Goal: Task Accomplishment & Management: Use online tool/utility

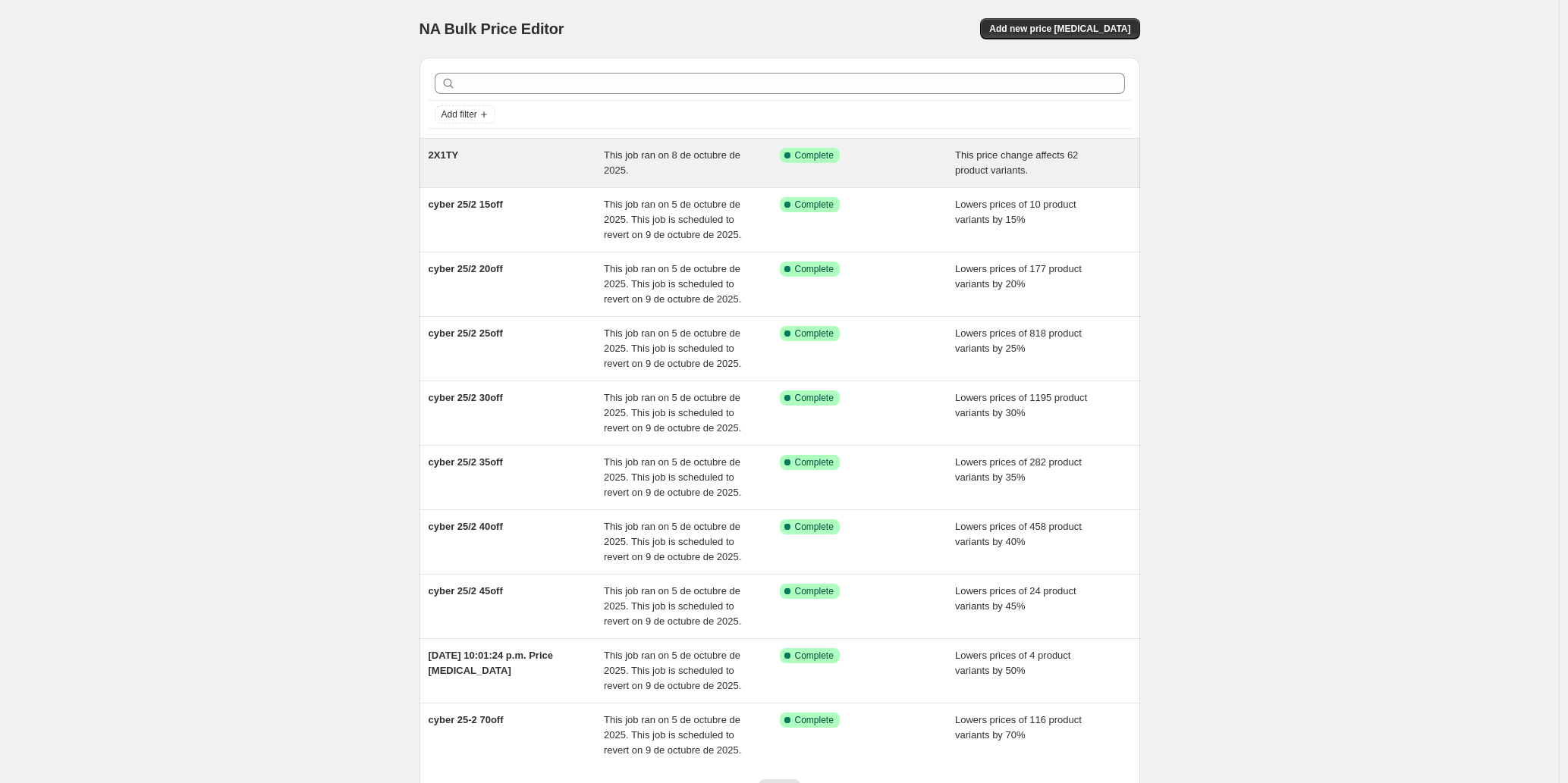
click at [452, 156] on span "2X1TY" at bounding box center [444, 155] width 31 height 11
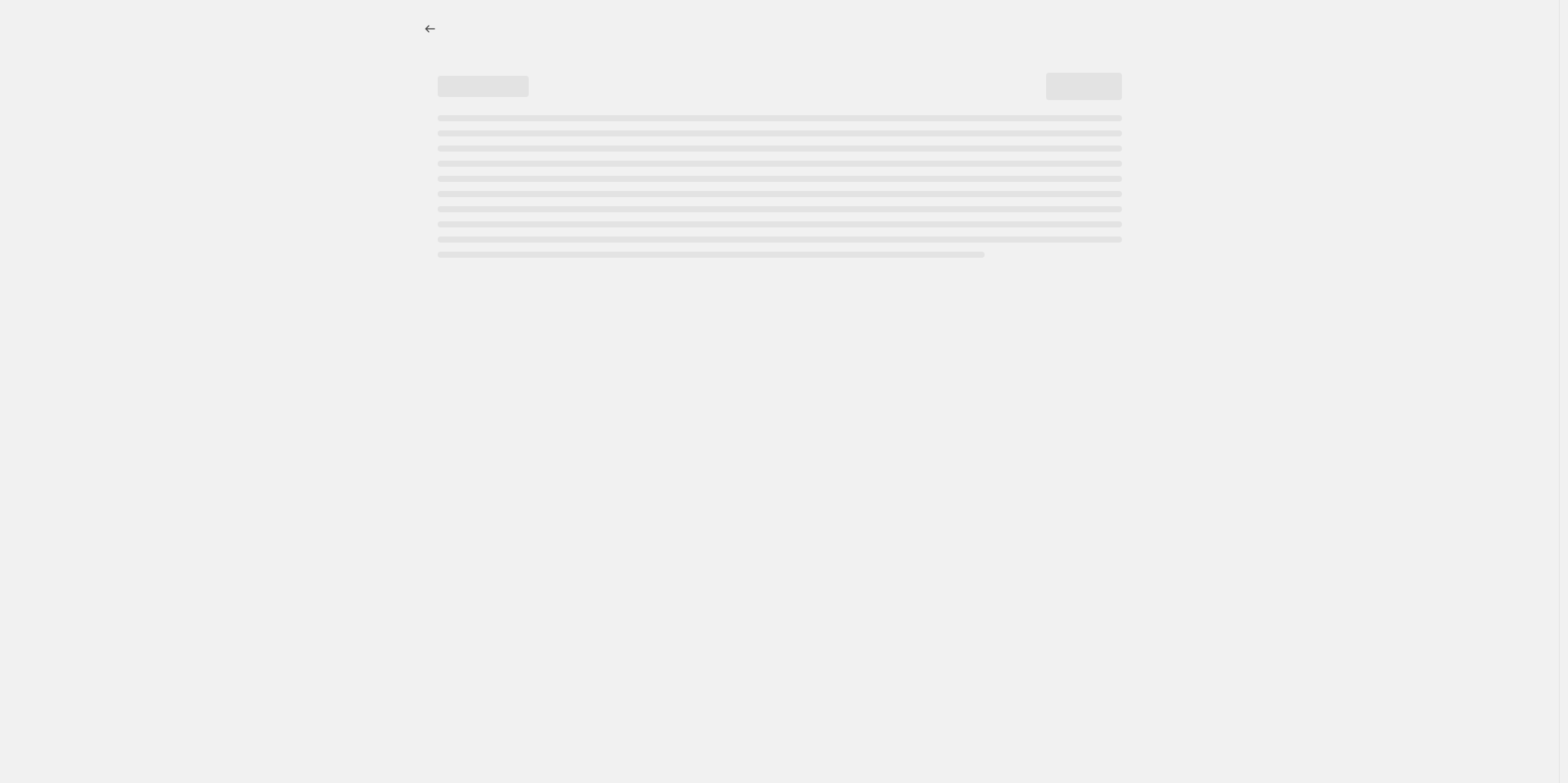
select select "ecap"
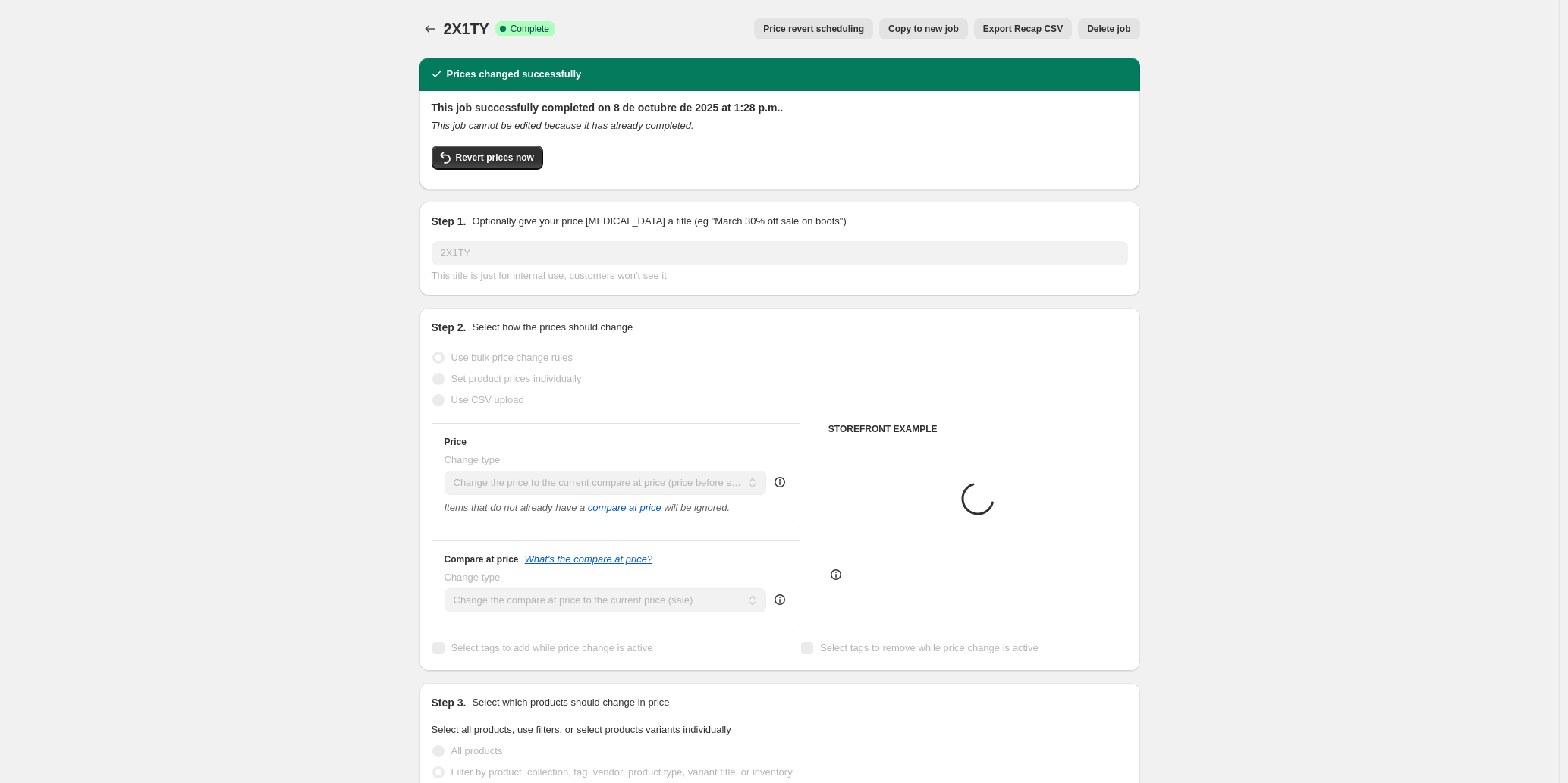
select select "collection"
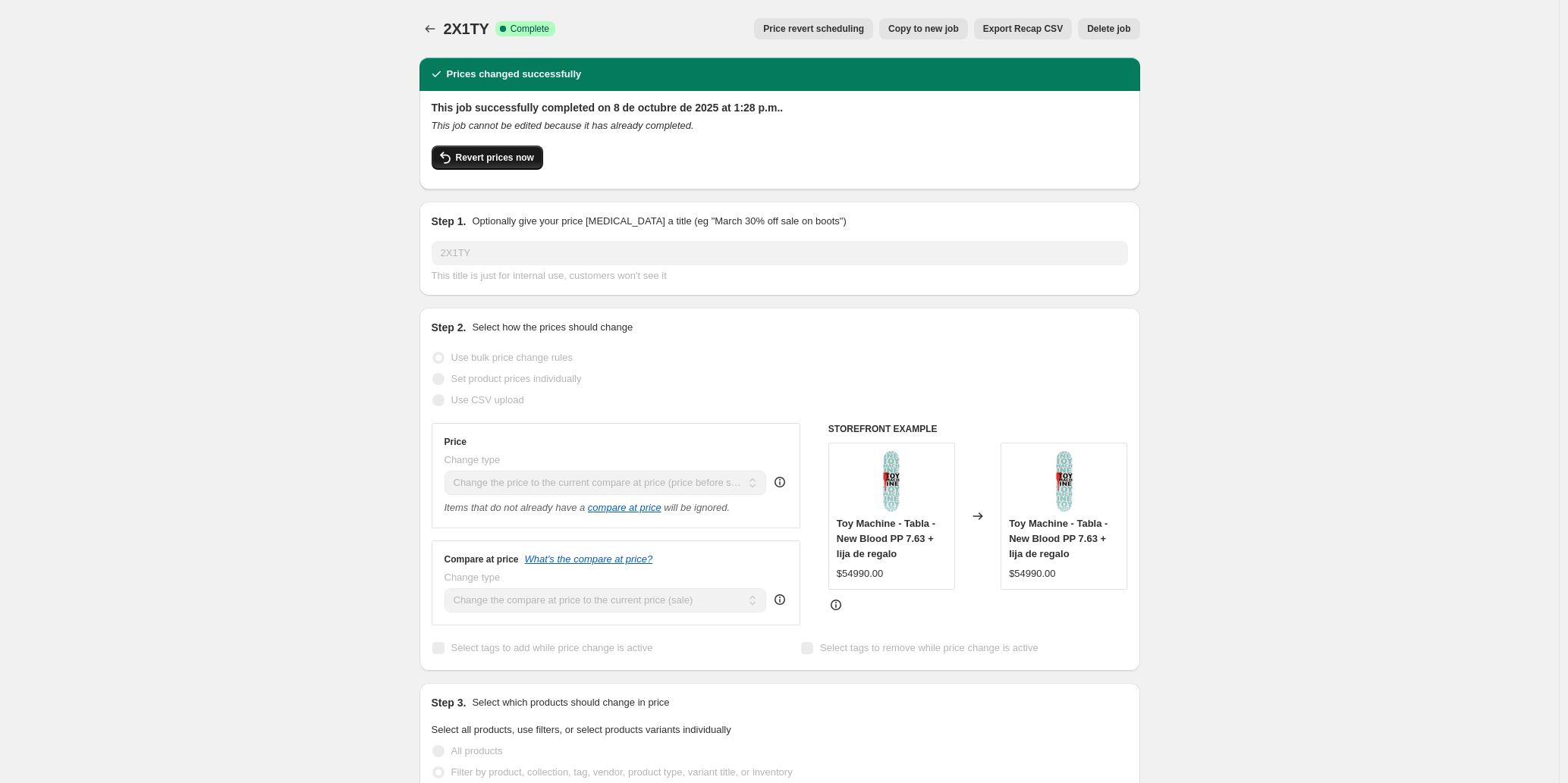
click at [503, 156] on span "Revert prices now" at bounding box center [495, 158] width 78 height 12
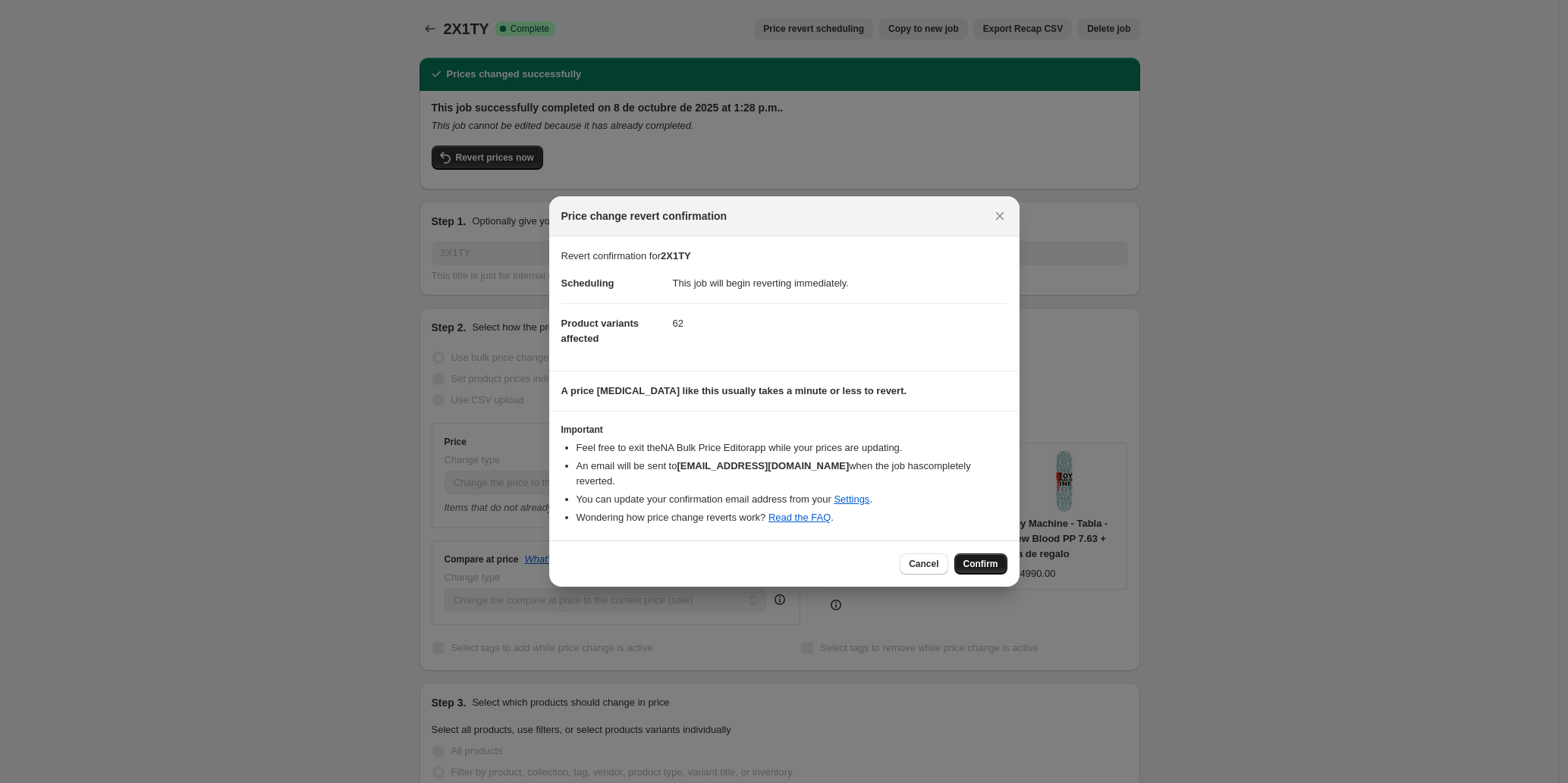
click at [982, 559] on span "Confirm" at bounding box center [981, 564] width 35 height 12
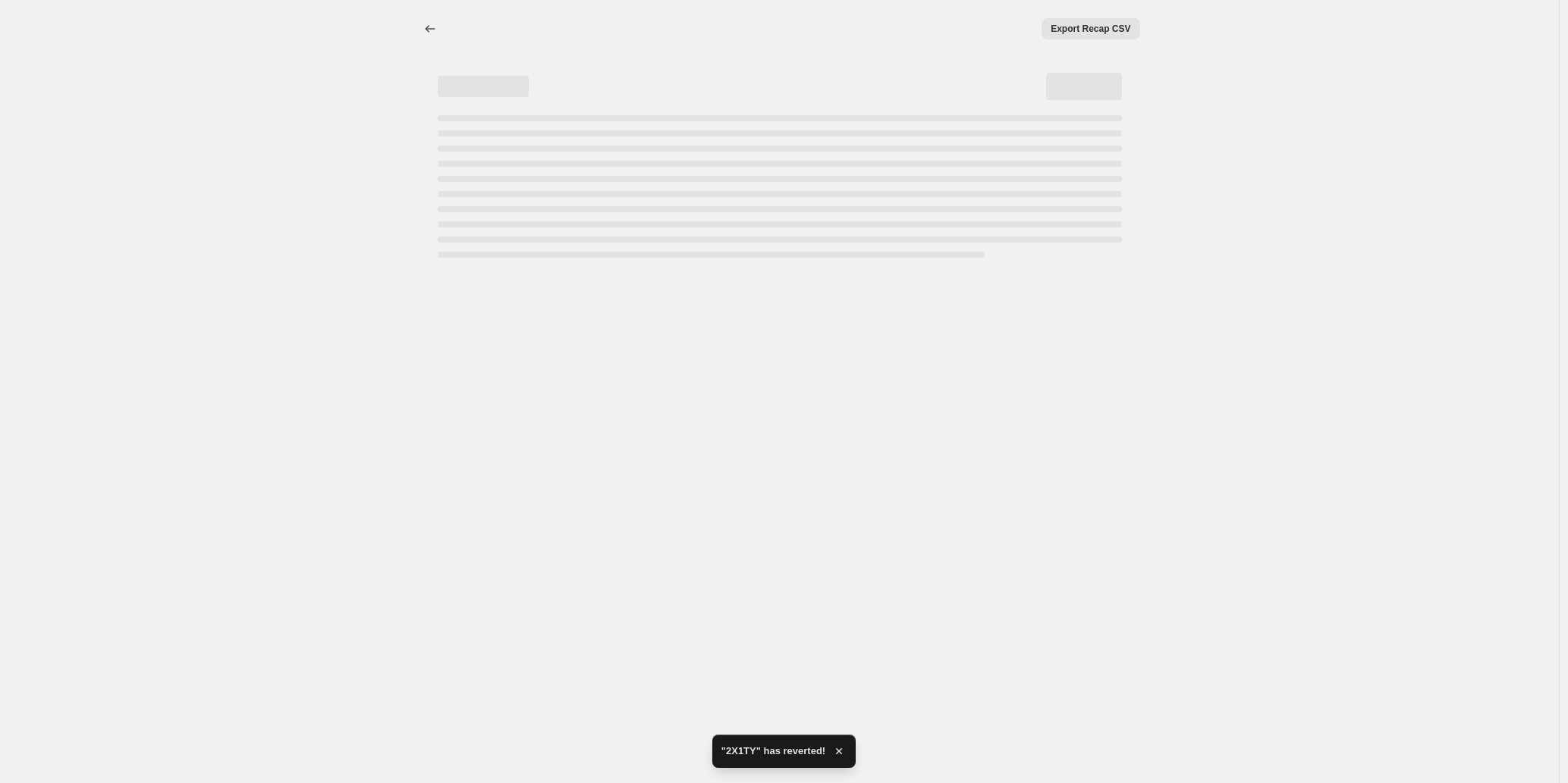
select select "ecap"
select select "collection"
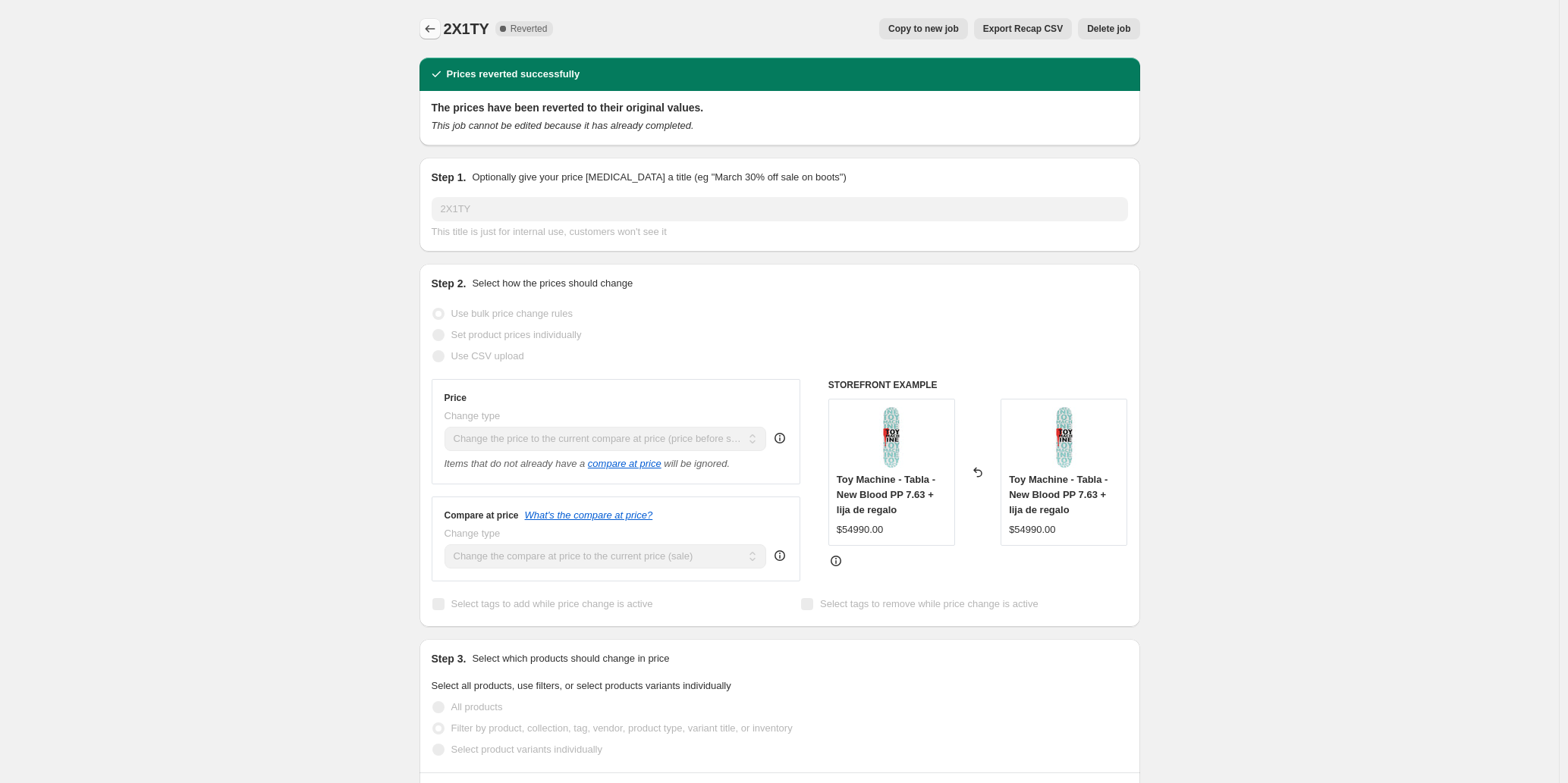
click at [431, 29] on icon "Price change jobs" at bounding box center [430, 29] width 15 height 15
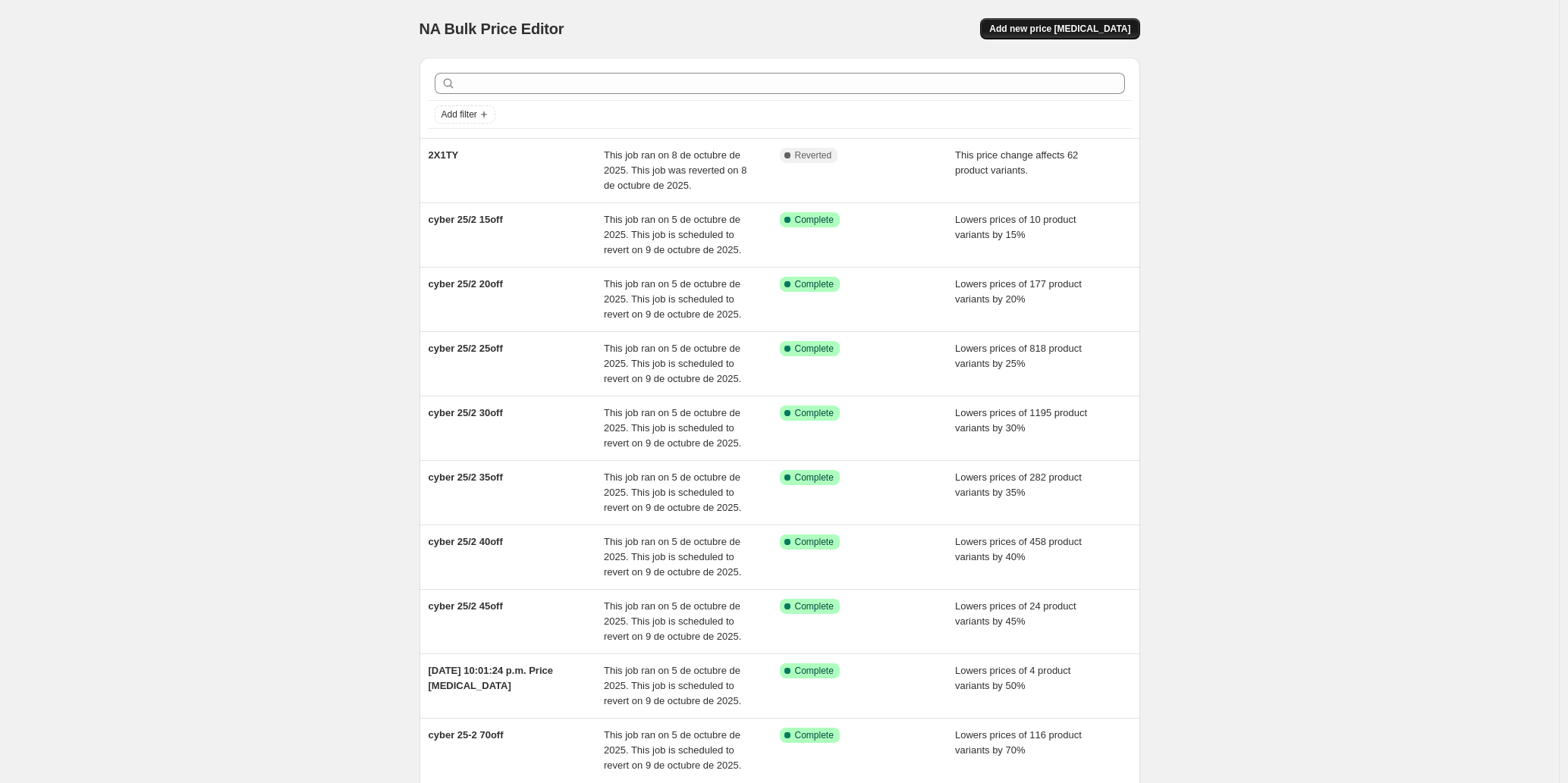
click at [1100, 27] on span "Add new price [MEDICAL_DATA]" at bounding box center [1060, 29] width 141 height 12
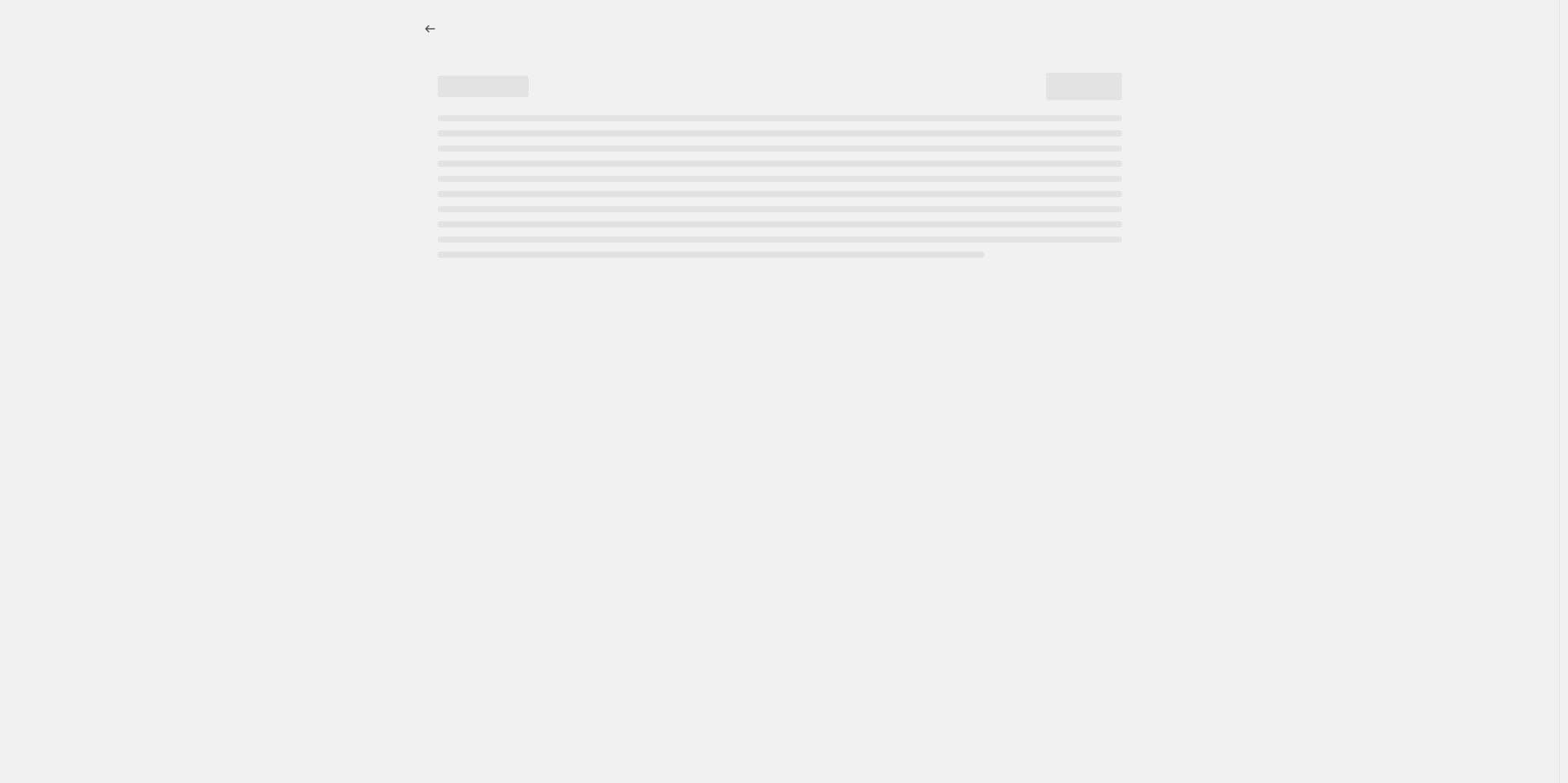
select select "percentage"
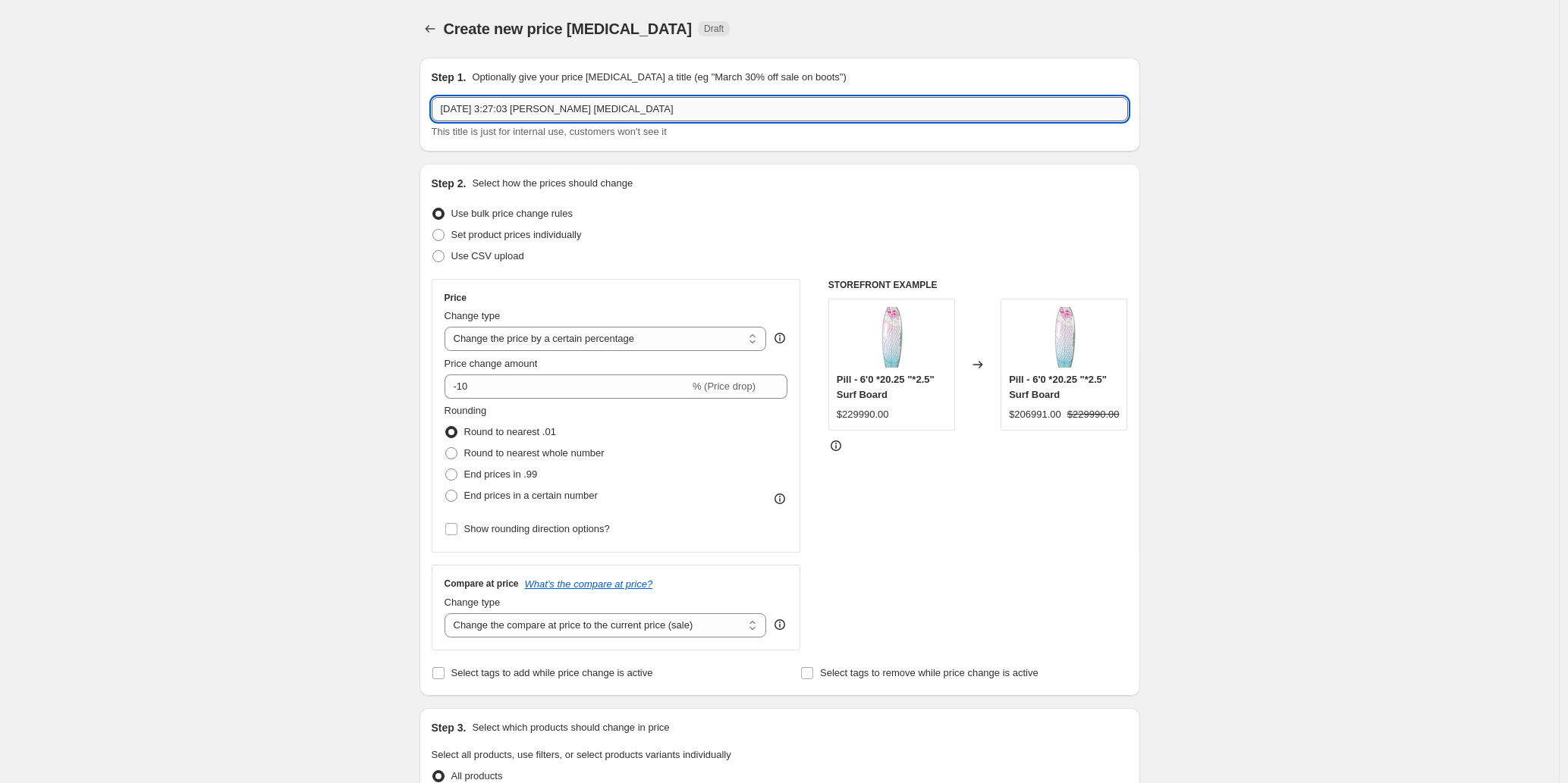
click at [581, 115] on input "[DATE] 3:27:03 [PERSON_NAME] [MEDICAL_DATA]" at bounding box center [779, 109] width 696 height 24
type input "tumyeto cyber"
click at [546, 233] on span "Set product prices individually" at bounding box center [517, 235] width 131 height 11
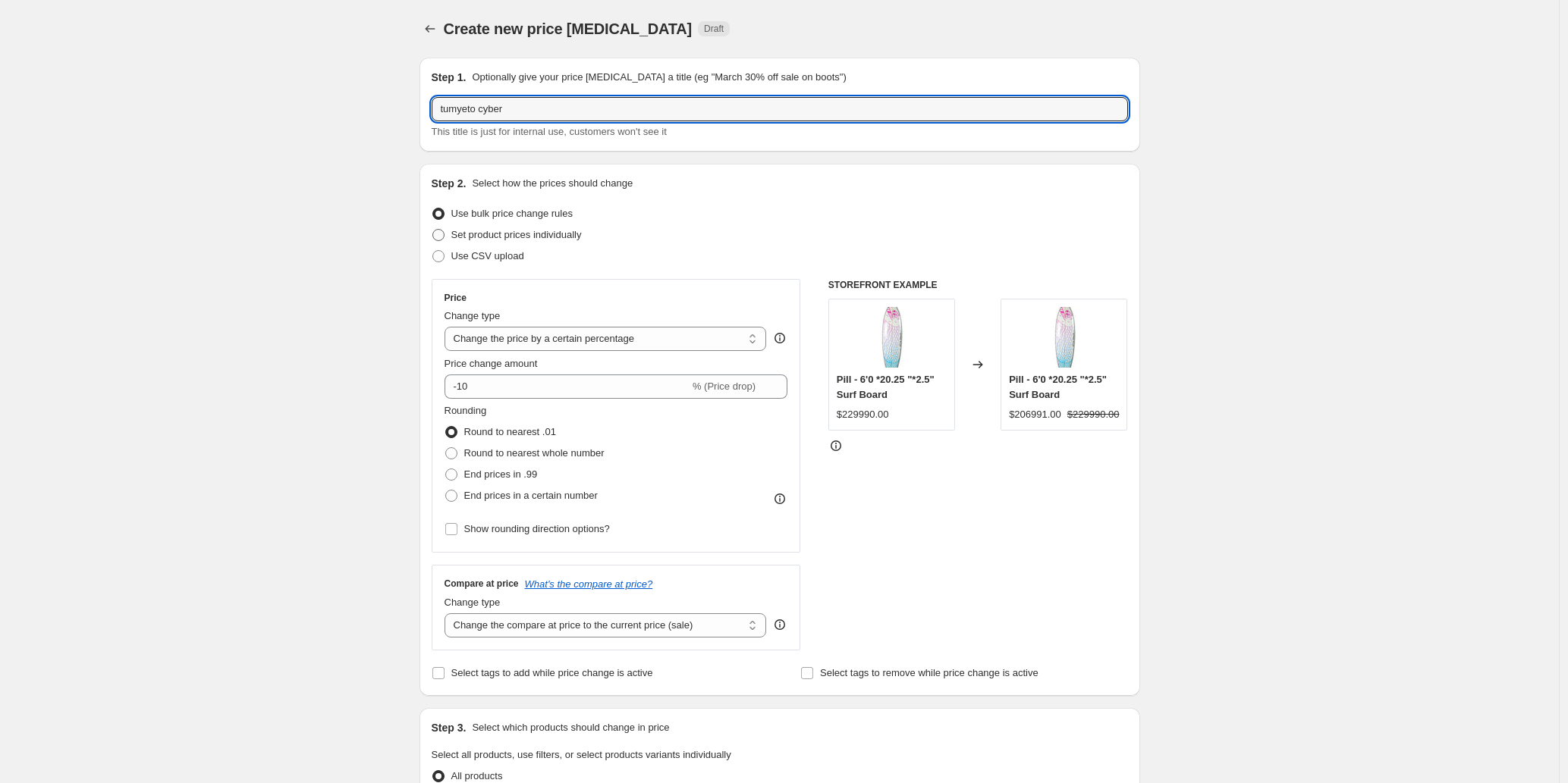
click at [433, 230] on input "Set product prices individually" at bounding box center [433, 229] width 1 height 1
radio input "true"
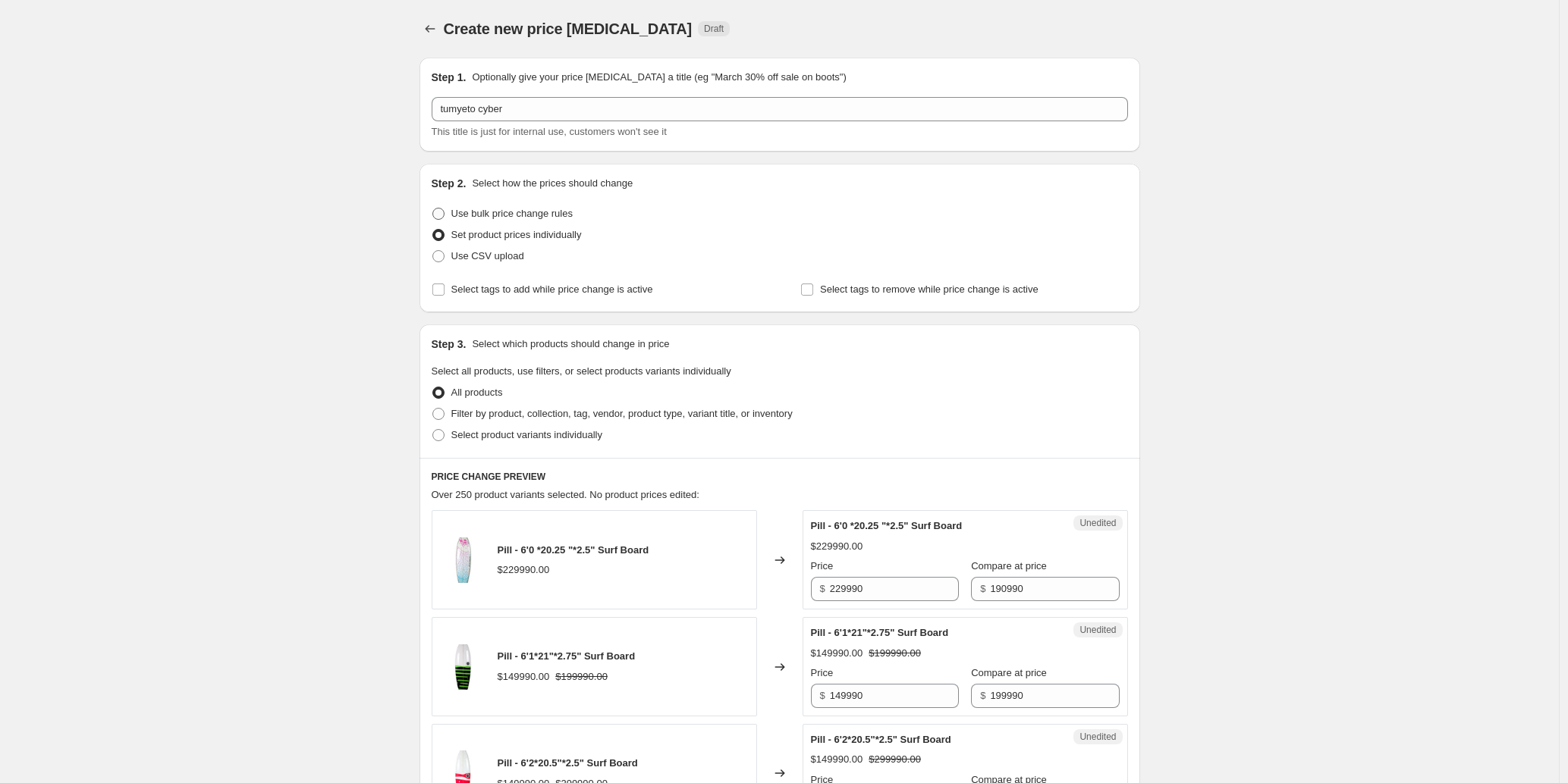
click at [442, 211] on span at bounding box center [438, 214] width 12 height 12
click at [433, 208] on input "Use bulk price change rules" at bounding box center [433, 208] width 1 height 1
radio input "true"
select select "percentage"
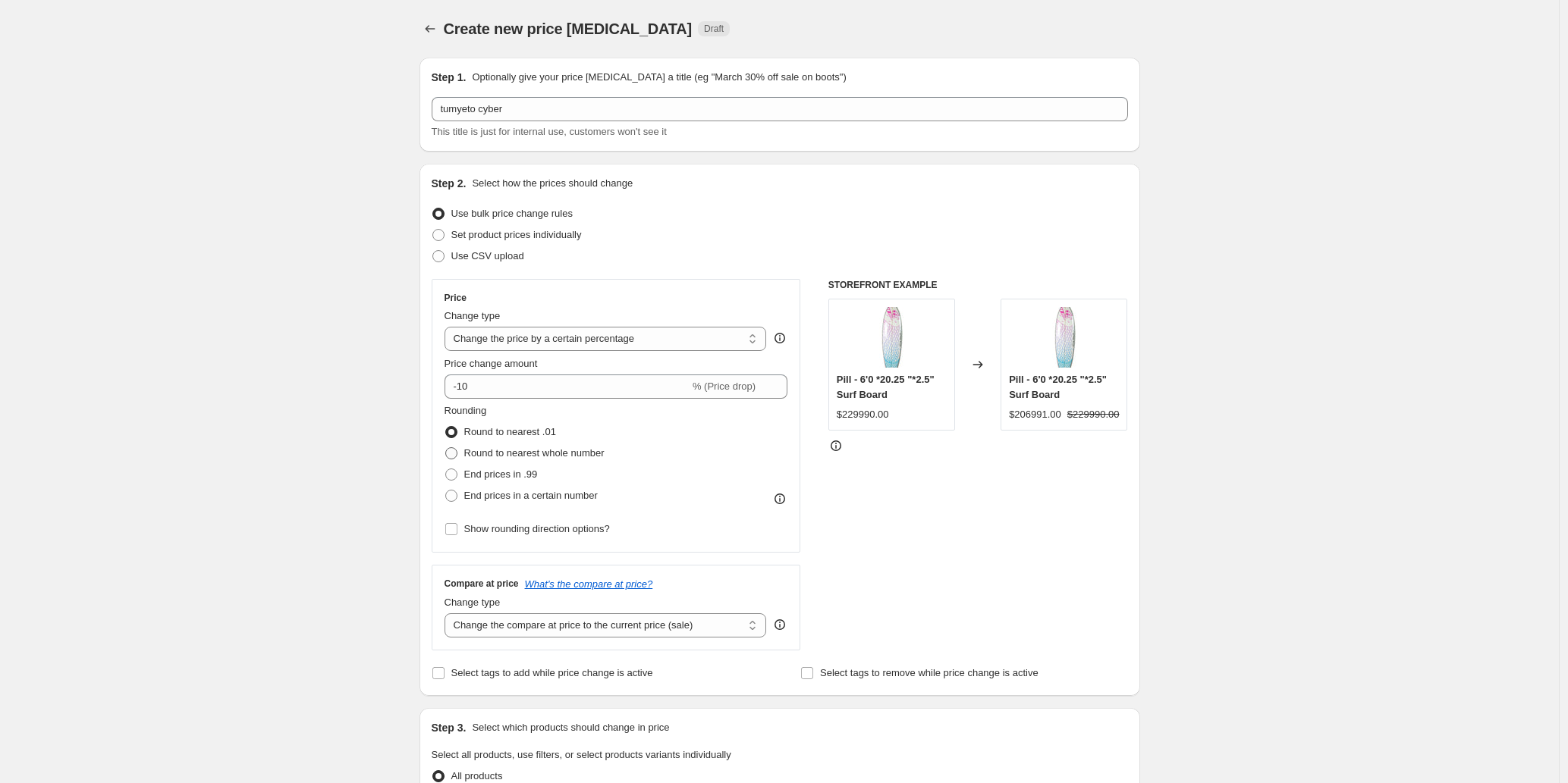
click at [499, 455] on span "Round to nearest whole number" at bounding box center [534, 454] width 140 height 11
click at [446, 448] on input "Round to nearest whole number" at bounding box center [445, 448] width 1 height 1
radio input "true"
click at [518, 382] on input "-10" at bounding box center [566, 386] width 245 height 24
type input "-1"
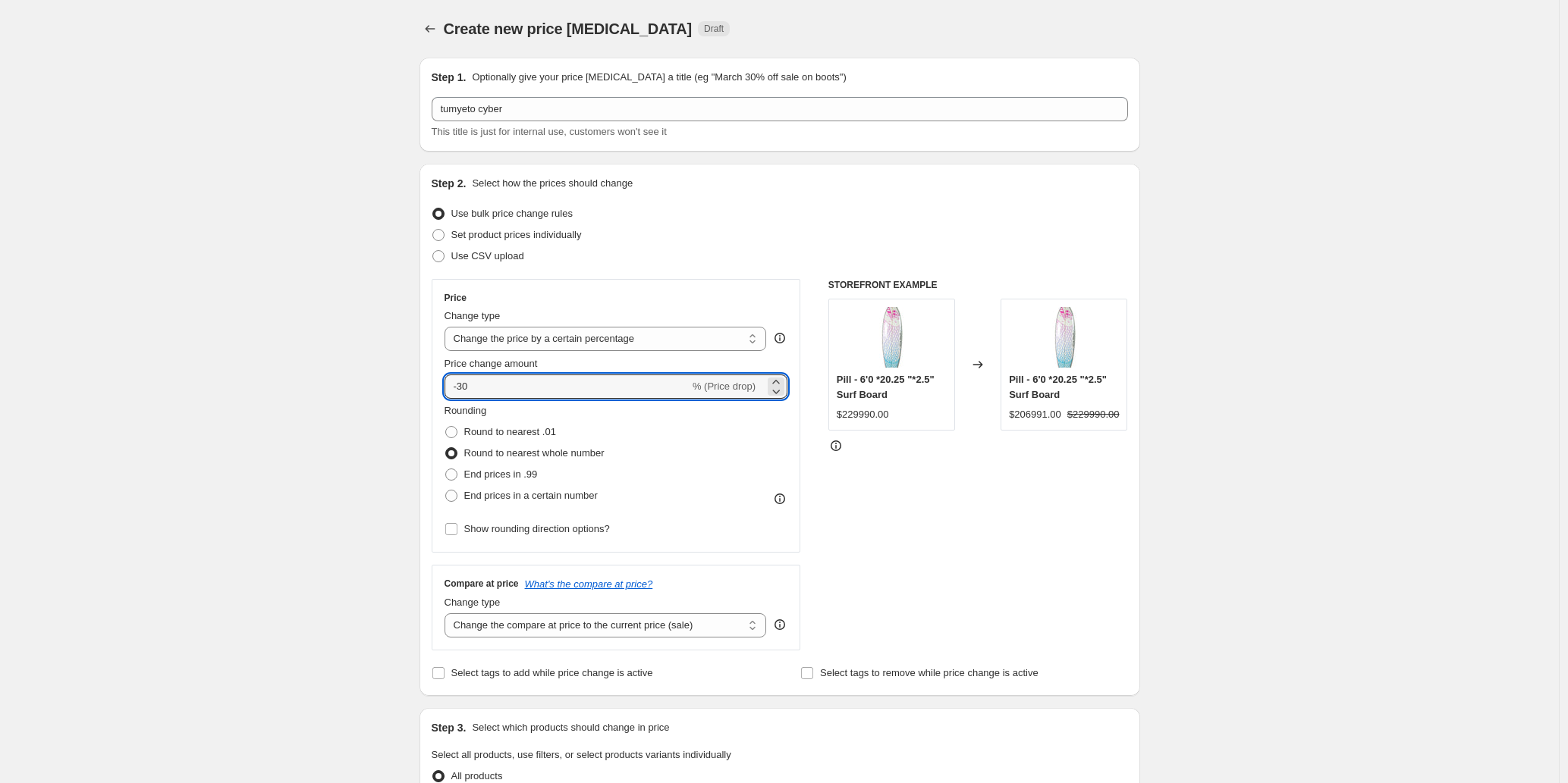
type input "-30"
click at [273, 383] on div "Create new price [MEDICAL_DATA]. This page is ready Create new price [MEDICAL_D…" at bounding box center [779, 758] width 1558 height 1516
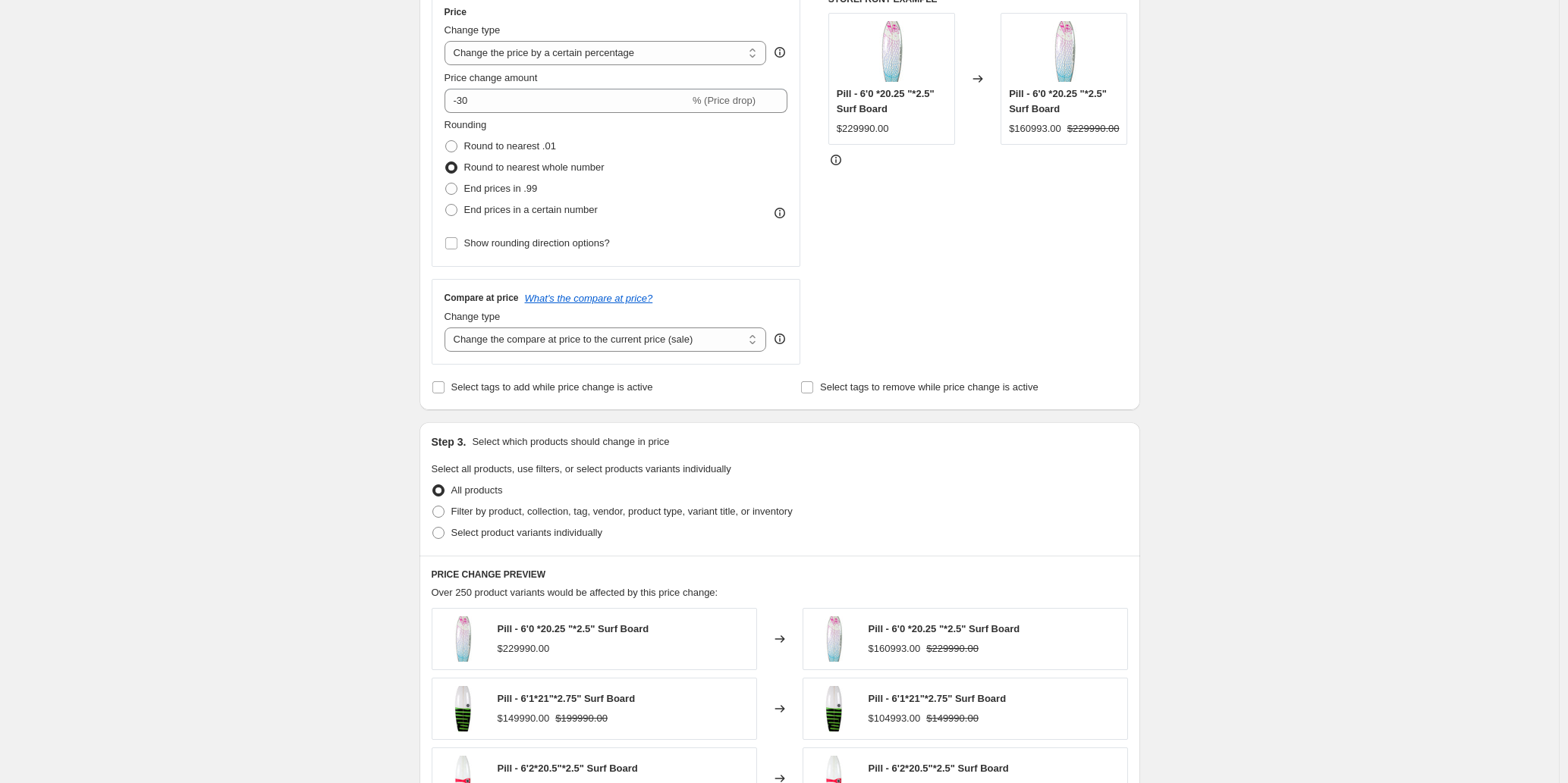
scroll to position [297, 0]
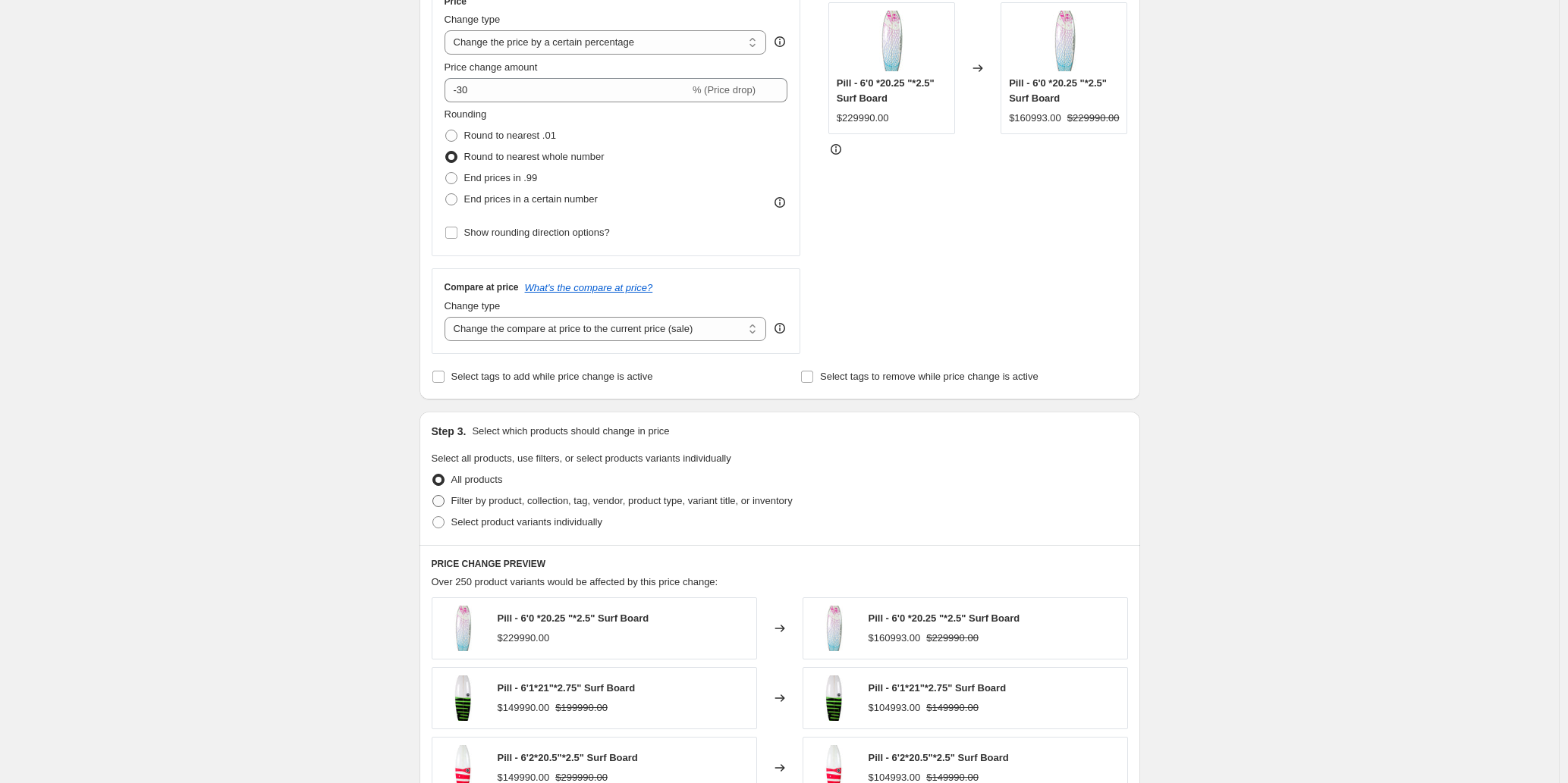
click at [493, 503] on span "Filter by product, collection, tag, vendor, product type, variant title, or inv…" at bounding box center [622, 501] width 341 height 11
click at [433, 496] on input "Filter by product, collection, tag, vendor, product type, variant title, or inv…" at bounding box center [433, 496] width 1 height 1
radio input "true"
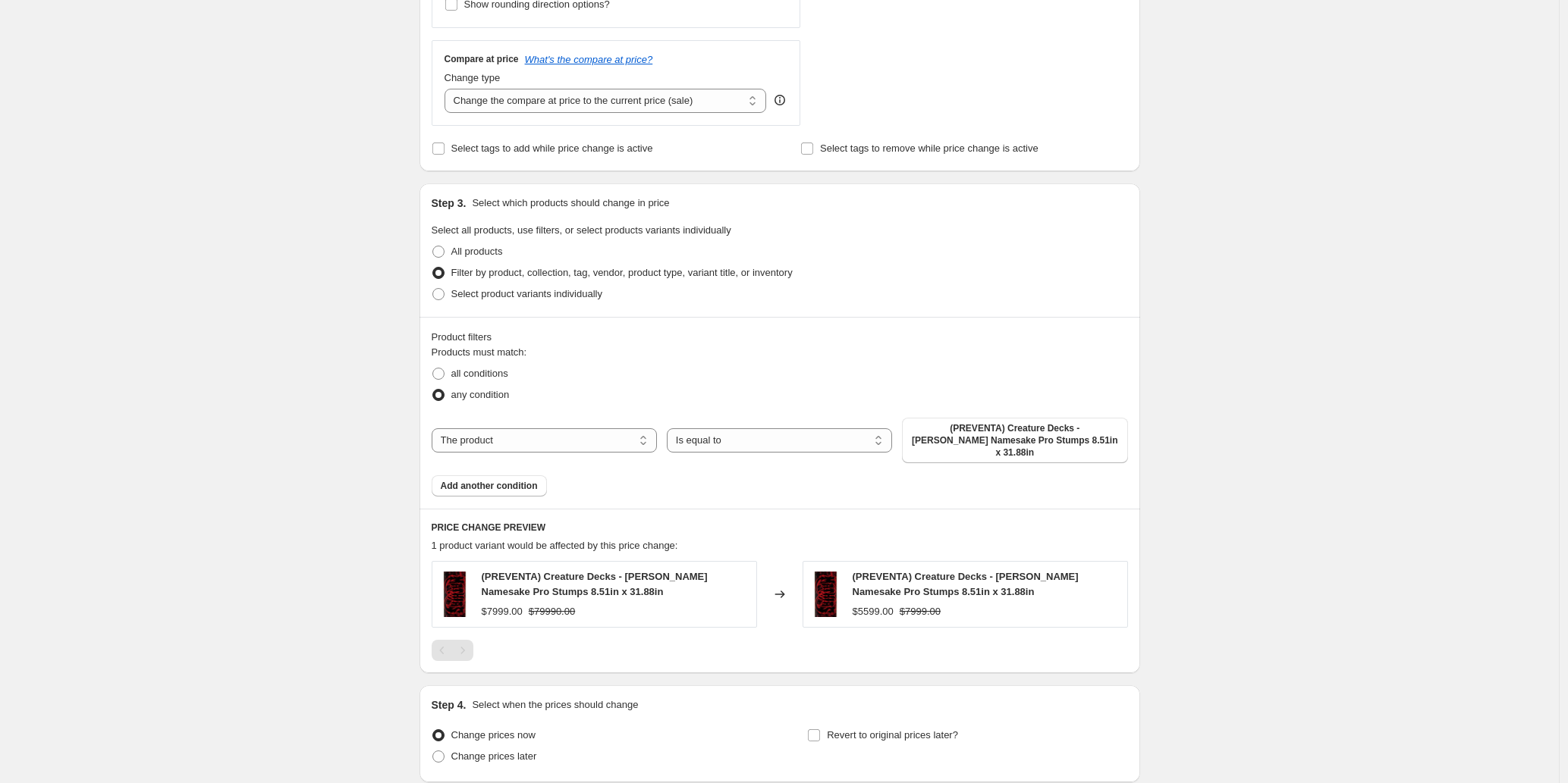
scroll to position [525, 0]
click at [545, 428] on select "The product The product's collection The product's tag The product's vendor The…" at bounding box center [544, 439] width 225 height 24
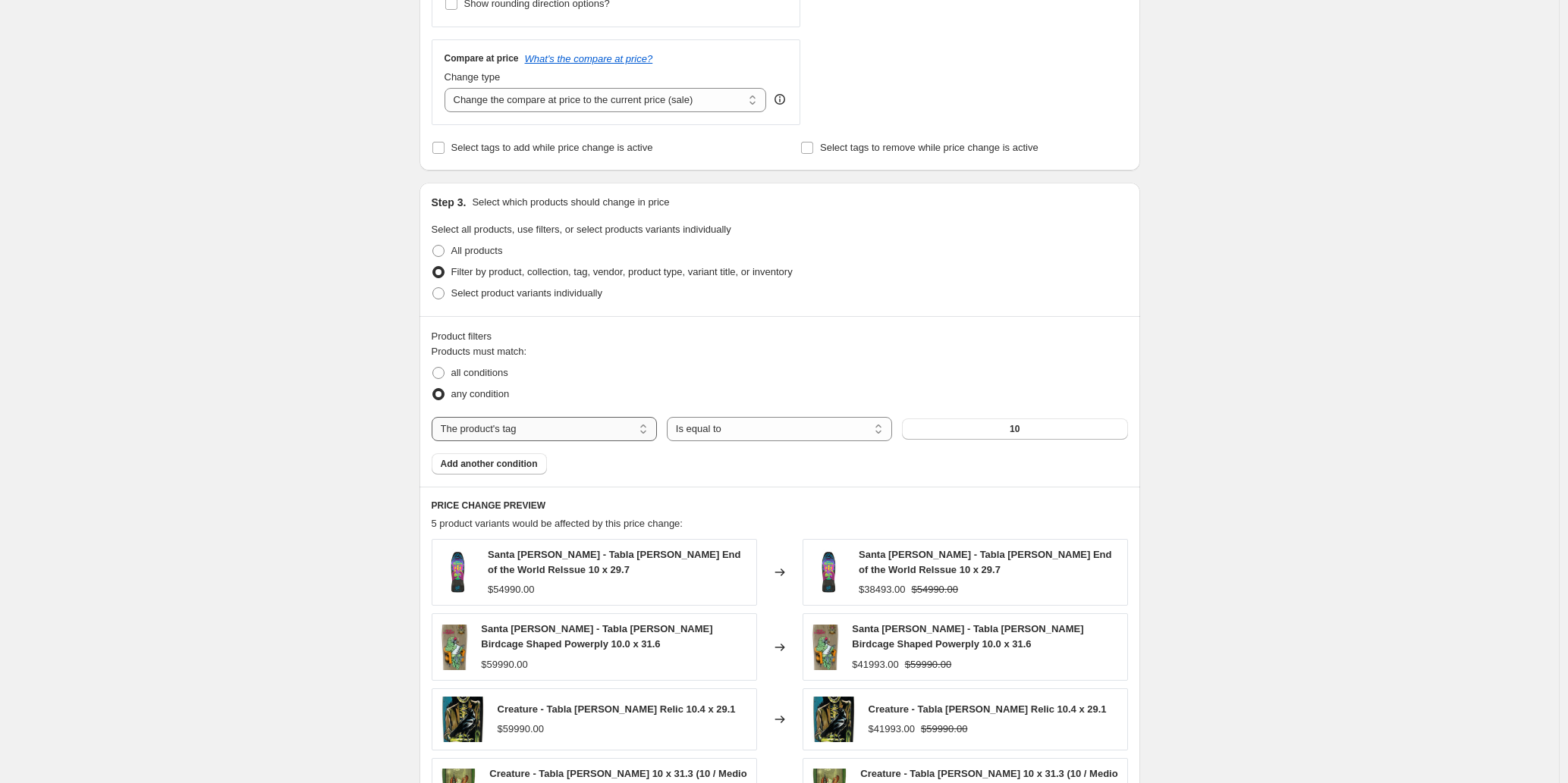
click at [559, 432] on select "The product The product's collection The product's tag The product's vendor The…" at bounding box center [544, 429] width 225 height 24
select select "collection"
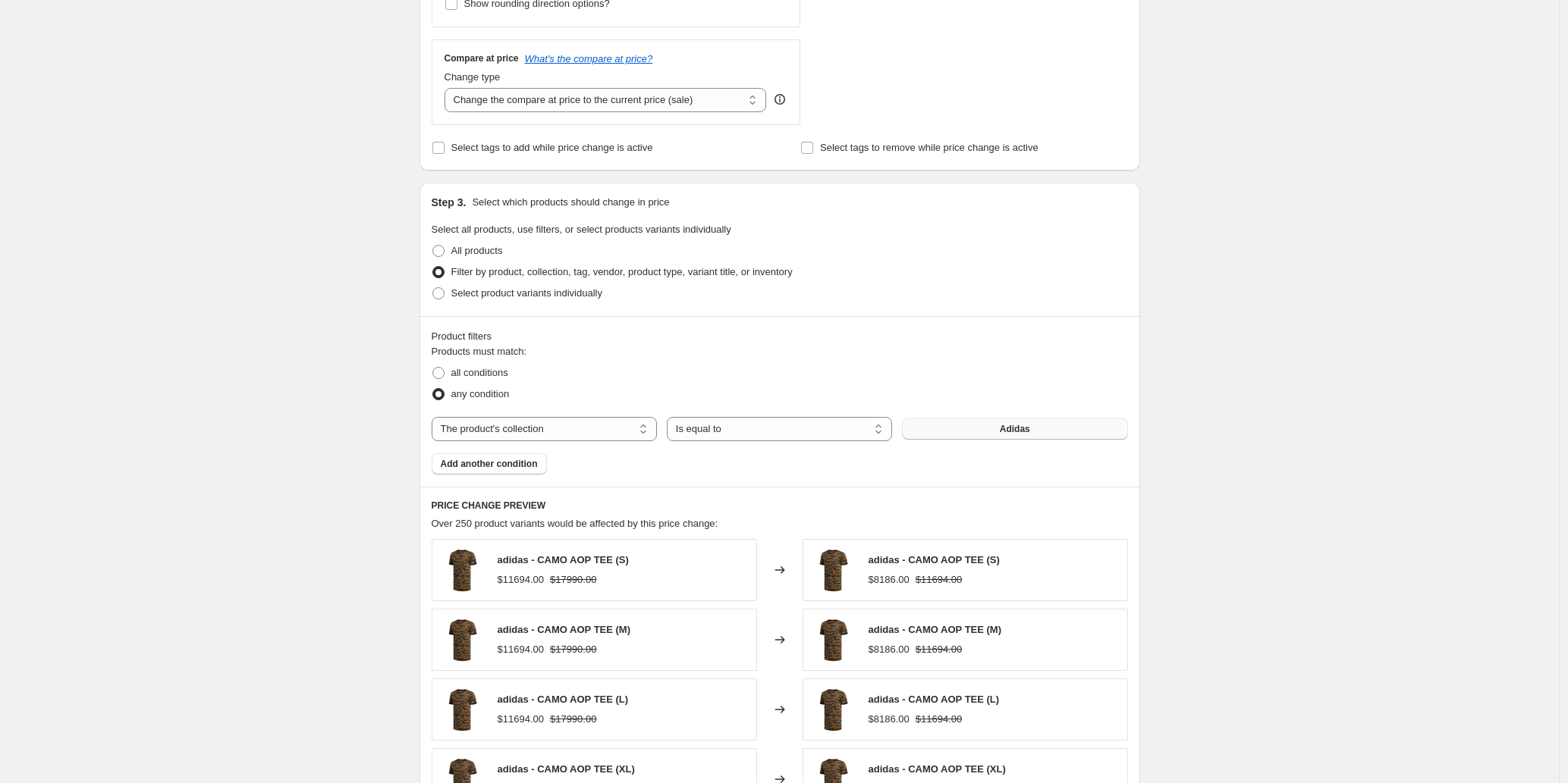
click at [964, 430] on button "Adidas" at bounding box center [1014, 429] width 225 height 21
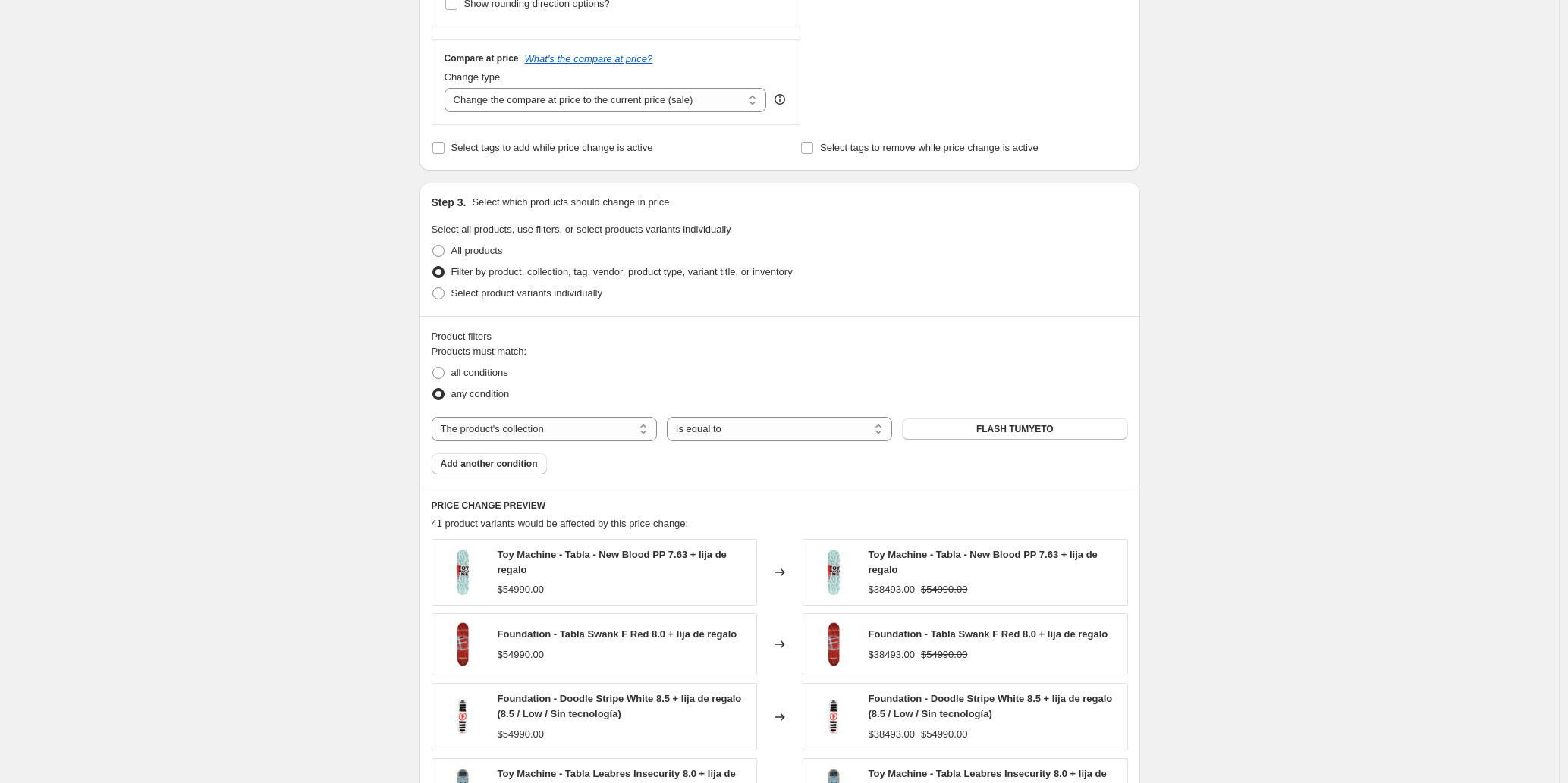
scroll to position [923, 0]
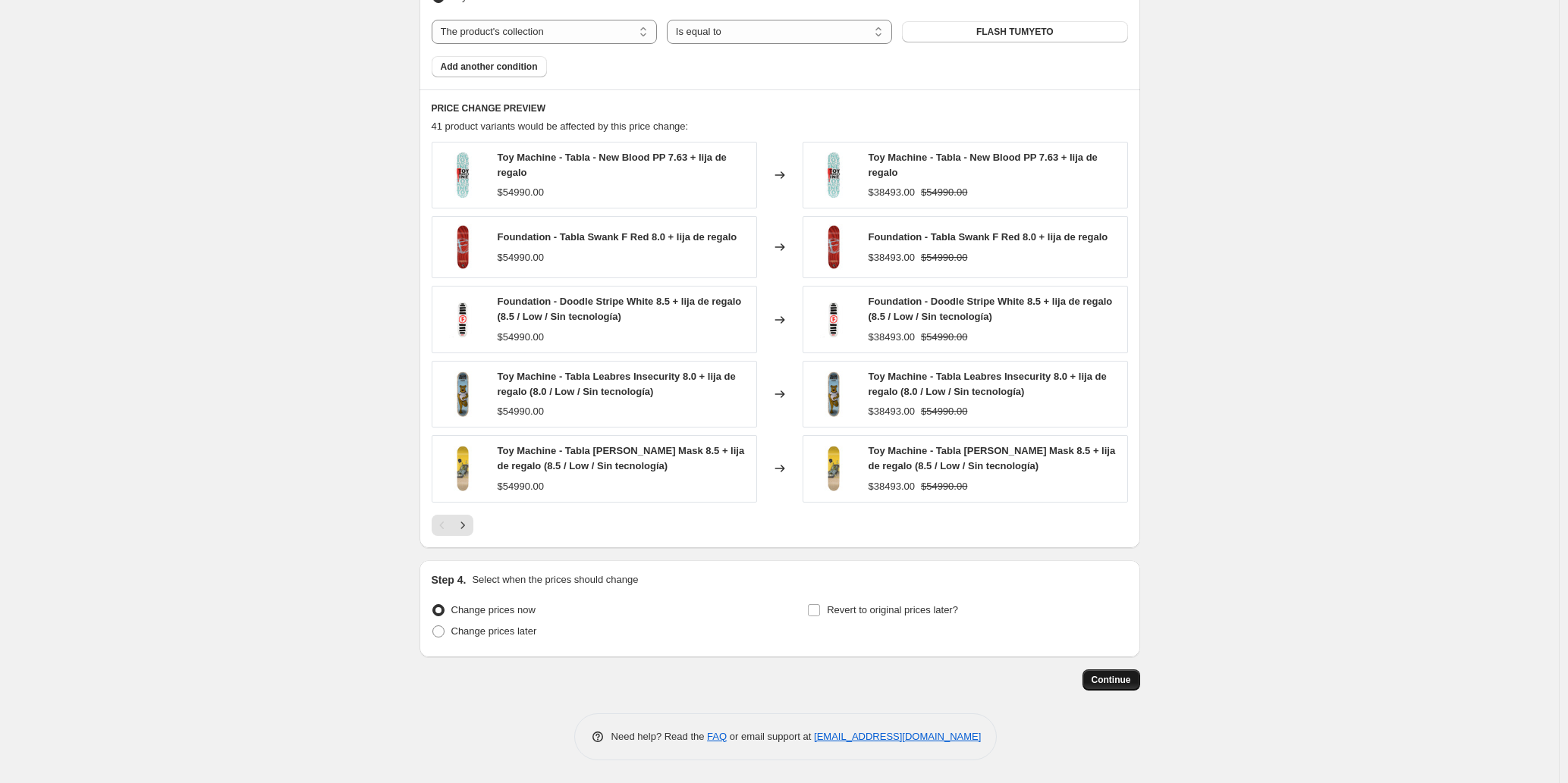
click at [1120, 681] on span "Continue" at bounding box center [1111, 680] width 39 height 12
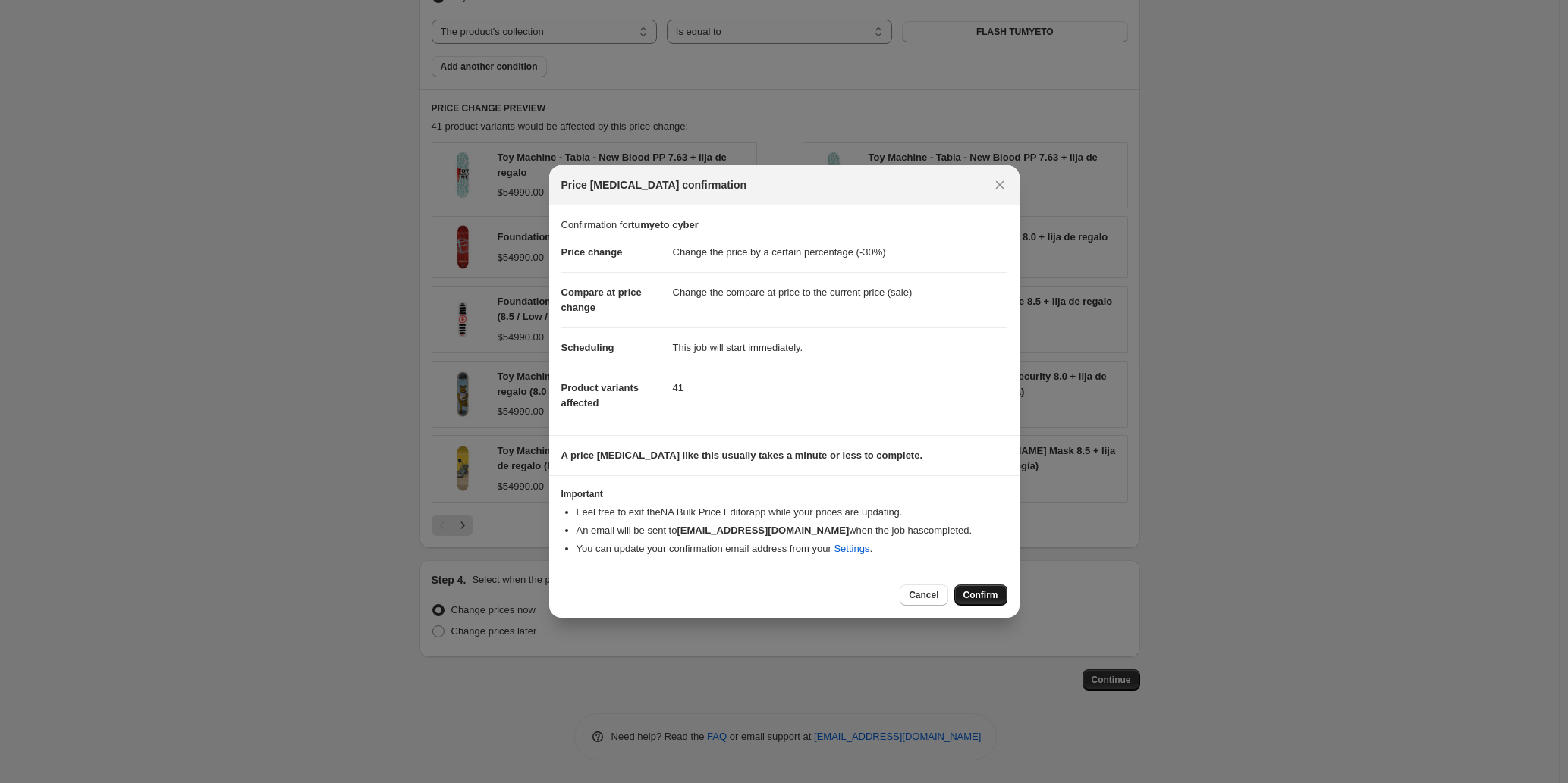
click at [983, 596] on span "Confirm" at bounding box center [981, 595] width 35 height 12
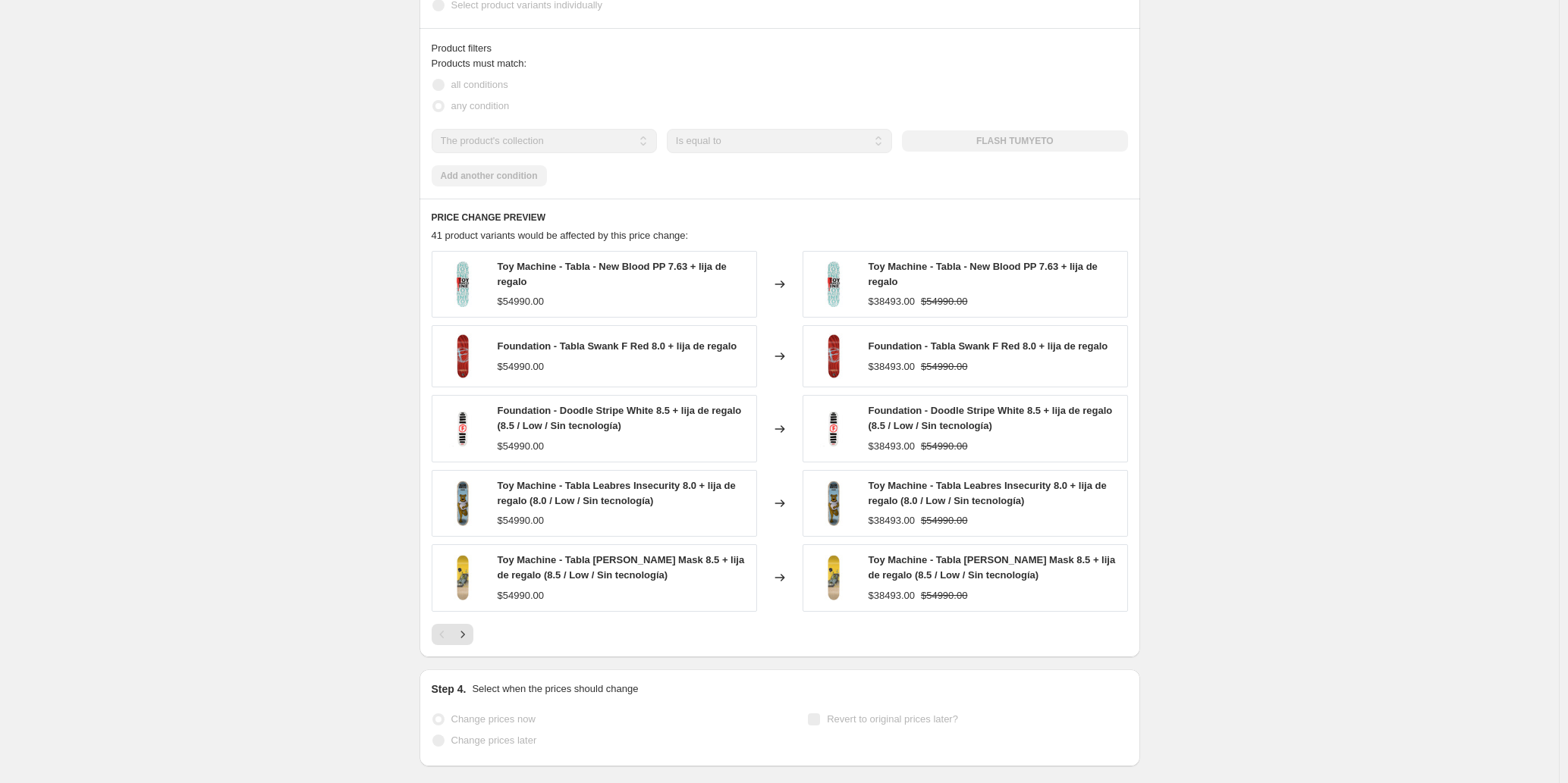
scroll to position [963, 0]
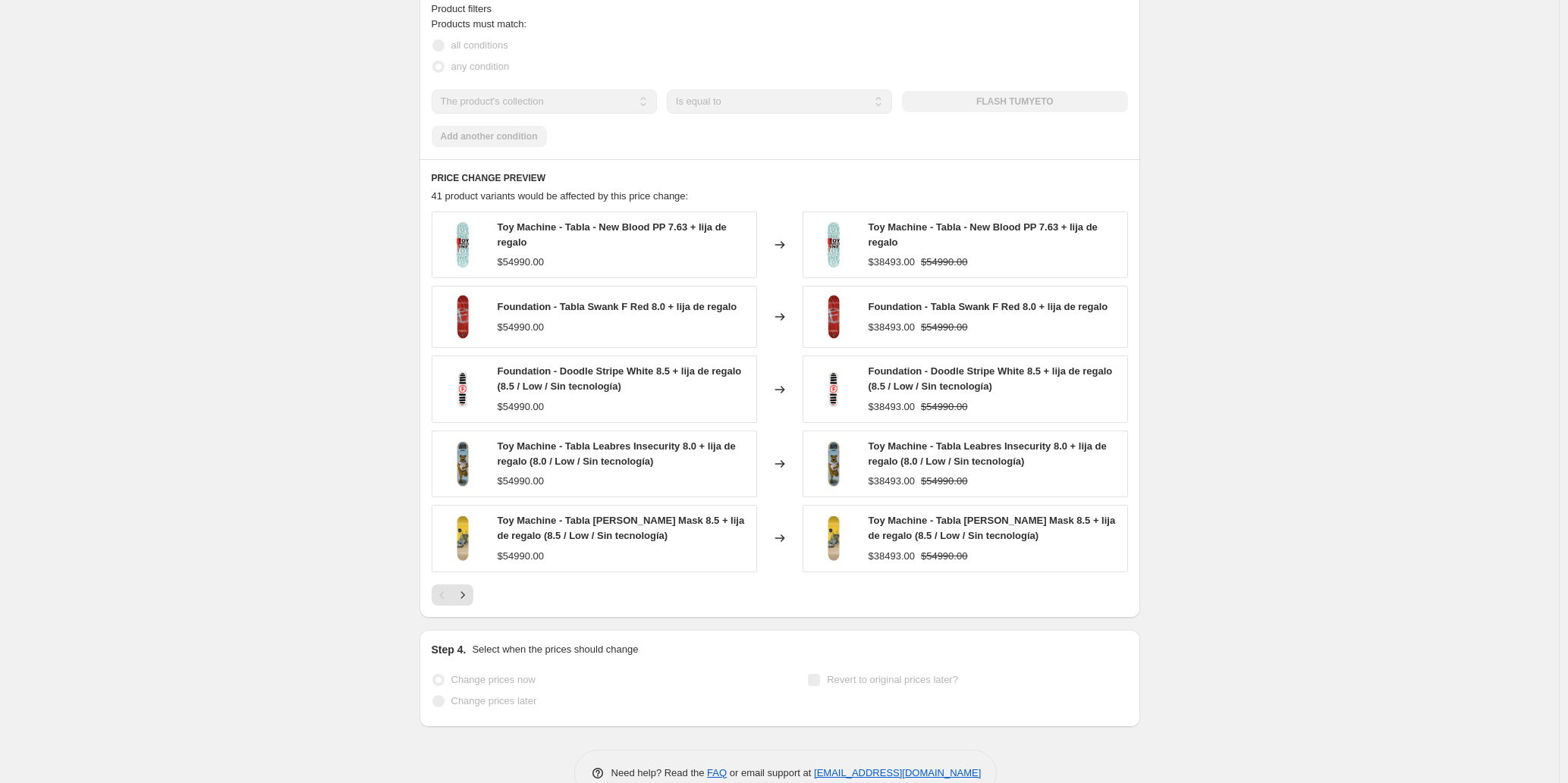
select select "percentage"
select select "collection"
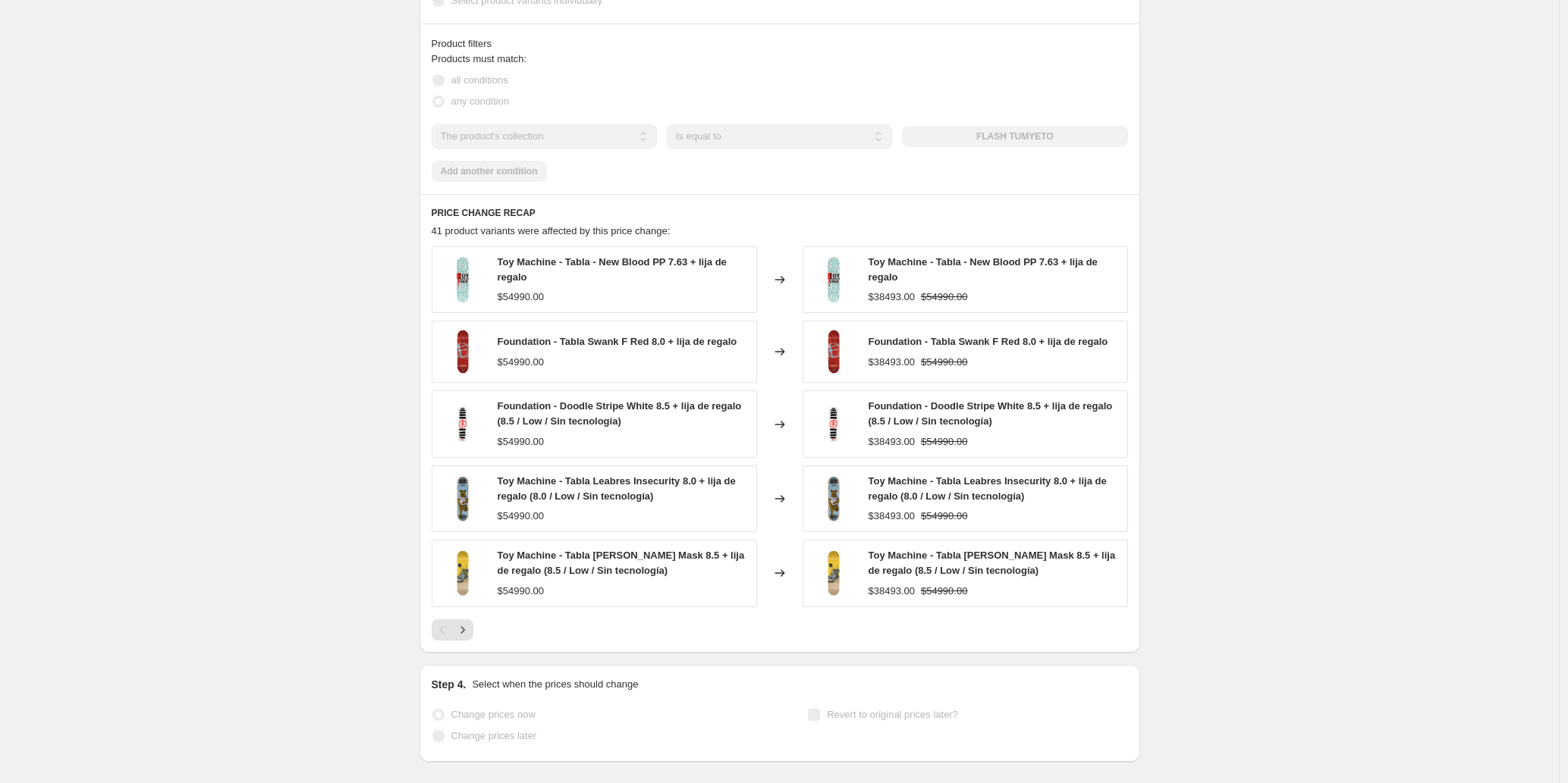
scroll to position [0, 0]
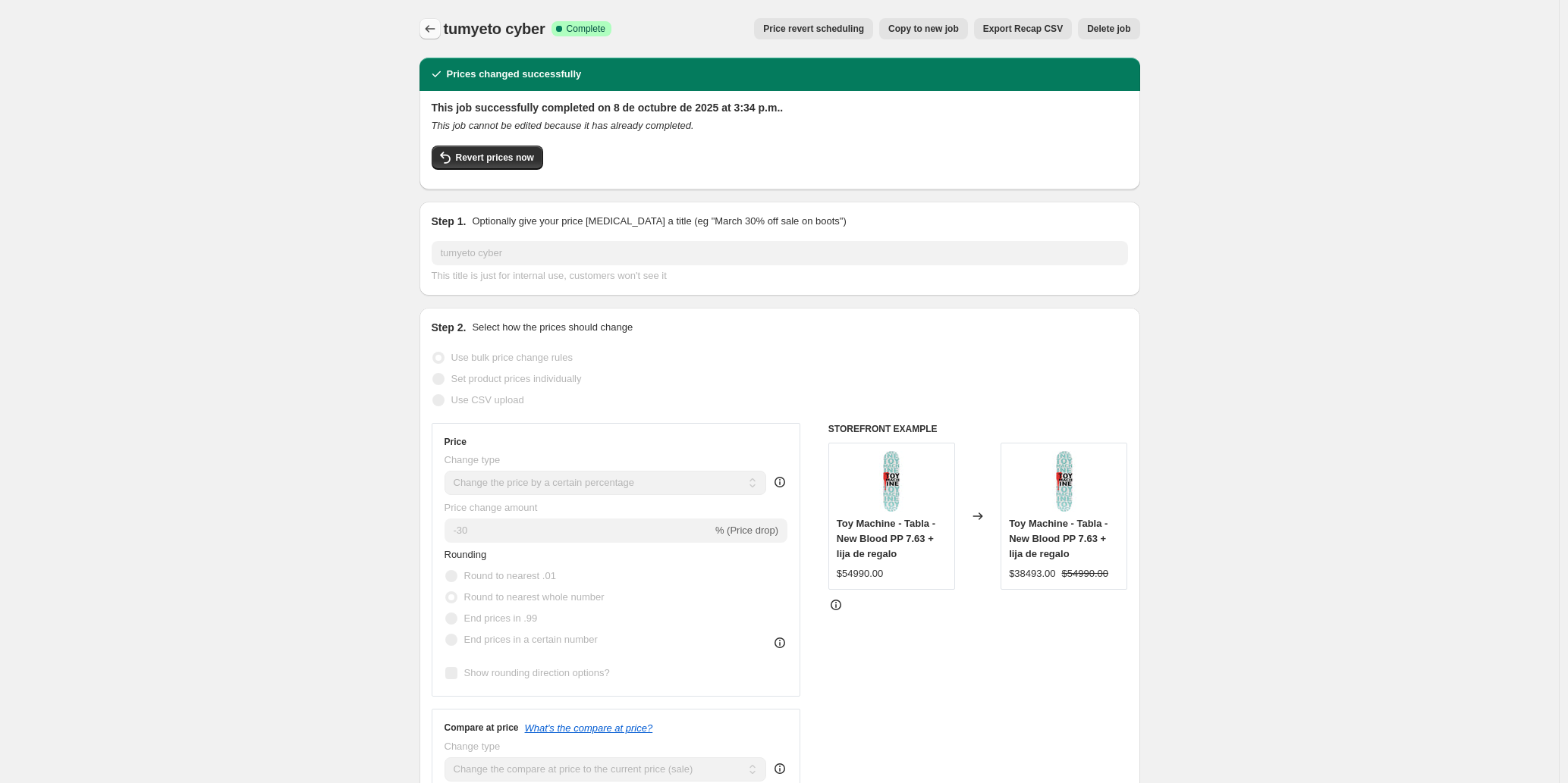
click at [437, 28] on icon "Price change jobs" at bounding box center [430, 29] width 15 height 15
